Goal: Check status

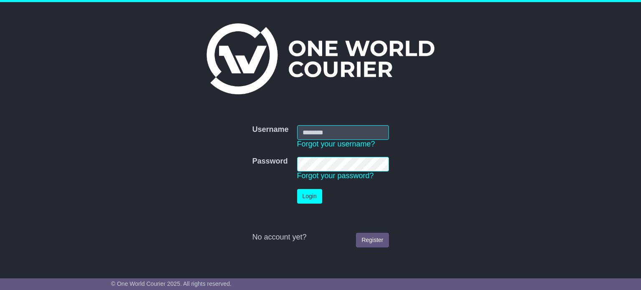
type input "*******"
click at [318, 192] on button "Login" at bounding box center [309, 196] width 25 height 15
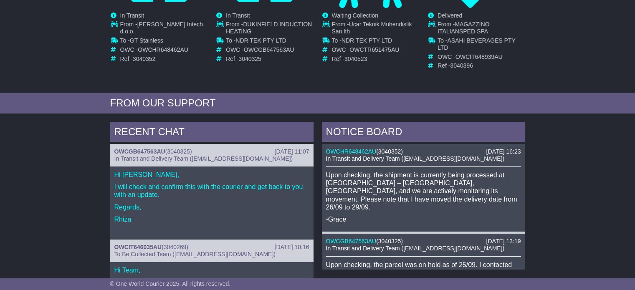
scroll to position [42, 0]
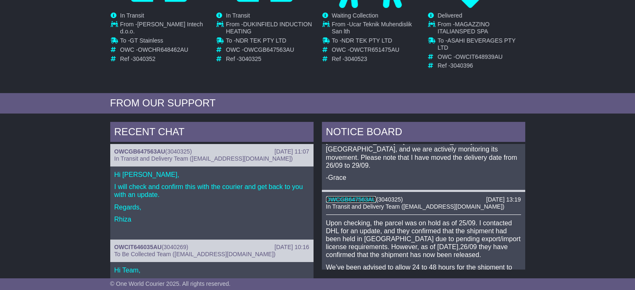
click at [361, 196] on link "OWCGB647563AU" at bounding box center [351, 199] width 50 height 7
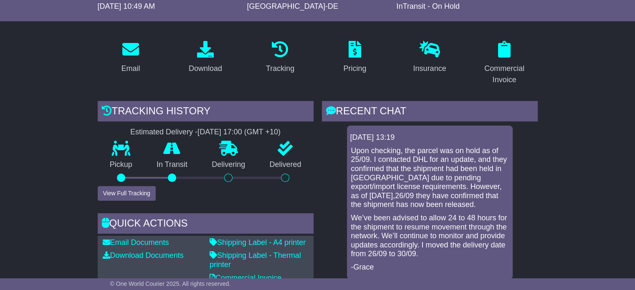
scroll to position [125, 0]
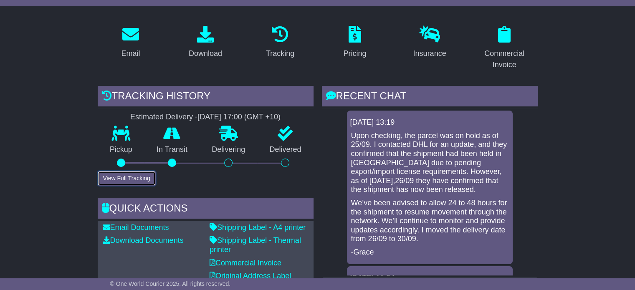
click at [128, 174] on button "View Full Tracking" at bounding box center [127, 178] width 58 height 15
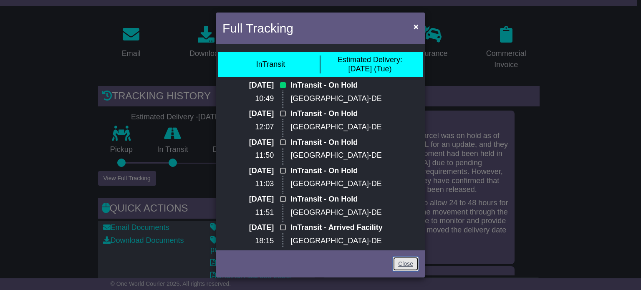
click at [399, 266] on link "Close" at bounding box center [406, 264] width 26 height 15
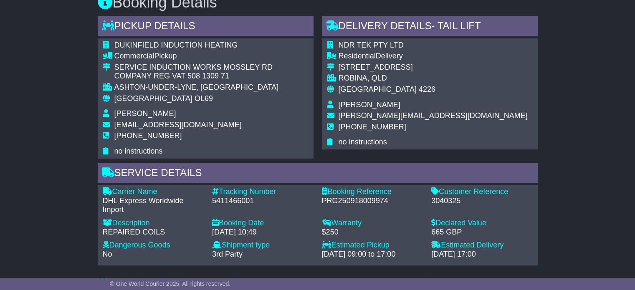
scroll to position [504, 0]
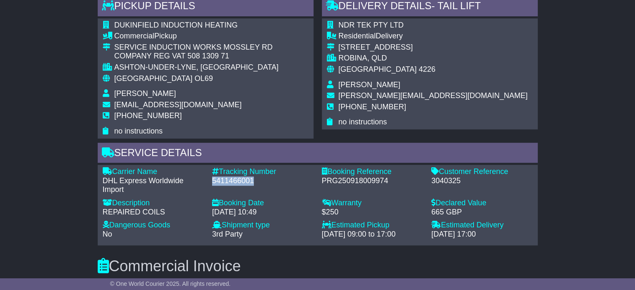
drag, startPoint x: 254, startPoint y: 179, endPoint x: 207, endPoint y: 177, distance: 46.8
click at [208, 177] on div "Tracking Number - 5411466001" at bounding box center [263, 180] width 110 height 27
copy div "5411466001"
